Goal: Find specific page/section: Find specific page/section

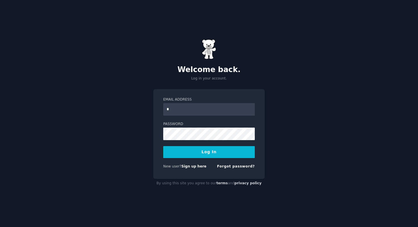
type input "**********"
click at [227, 156] on button "Log In" at bounding box center [209, 152] width 92 height 12
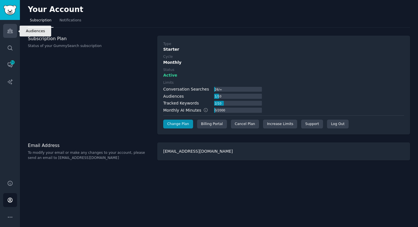
click at [6, 32] on link "Audiences" at bounding box center [10, 31] width 14 height 14
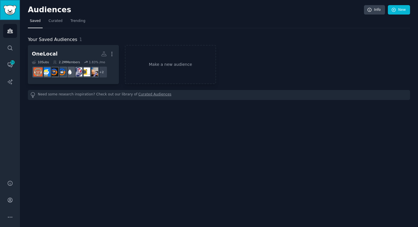
click at [8, 8] on img "Sidebar" at bounding box center [9, 10] width 13 height 10
click at [9, 11] on img "Sidebar" at bounding box center [9, 10] width 13 height 10
click at [11, 31] on icon "Sidebar" at bounding box center [10, 31] width 6 height 6
